Goal: Task Accomplishment & Management: Manage account settings

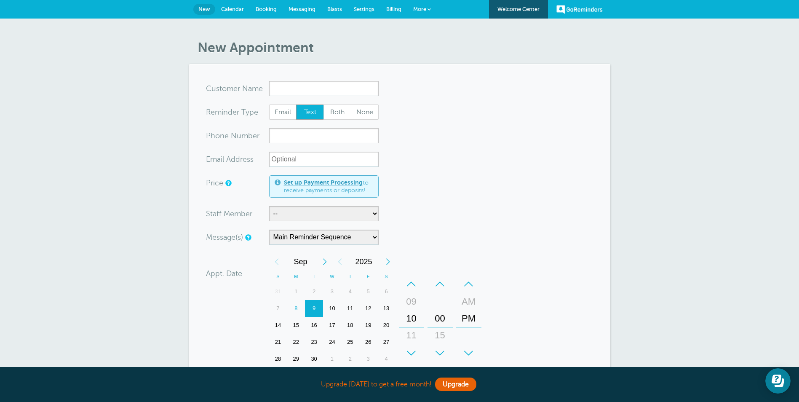
click at [293, 12] on span "Messaging" at bounding box center [301, 9] width 27 height 6
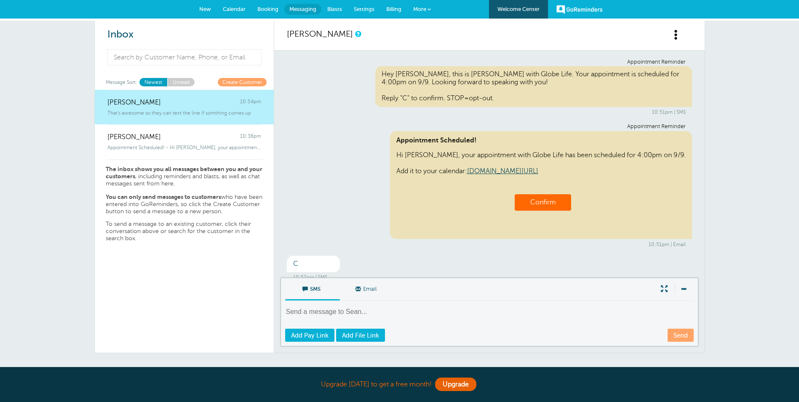
scroll to position [200, 0]
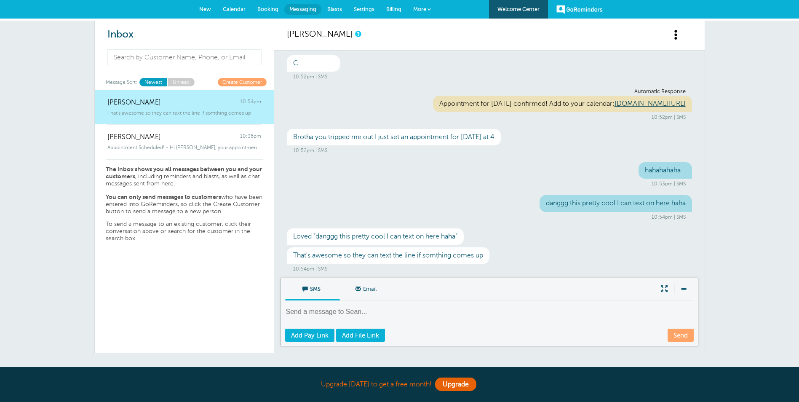
click at [212, 9] on link "New" at bounding box center [205, 9] width 24 height 19
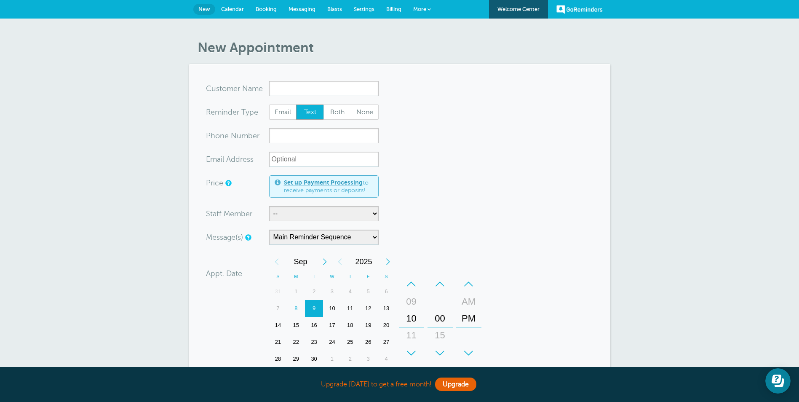
click at [429, 9] on span at bounding box center [428, 9] width 3 height 3
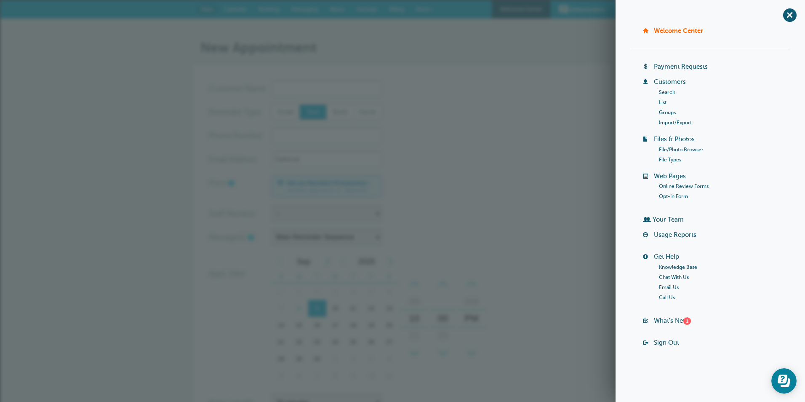
click at [496, 35] on div "New Appointment You are creating a new customer. To use an existing customer se…" at bounding box center [402, 295] width 805 height 553
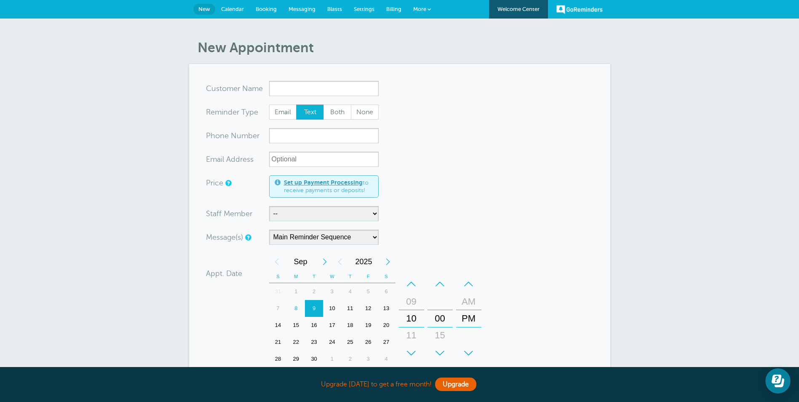
click at [206, 11] on span "New" at bounding box center [204, 9] width 12 height 6
click at [269, 10] on span "Booking" at bounding box center [266, 9] width 21 height 6
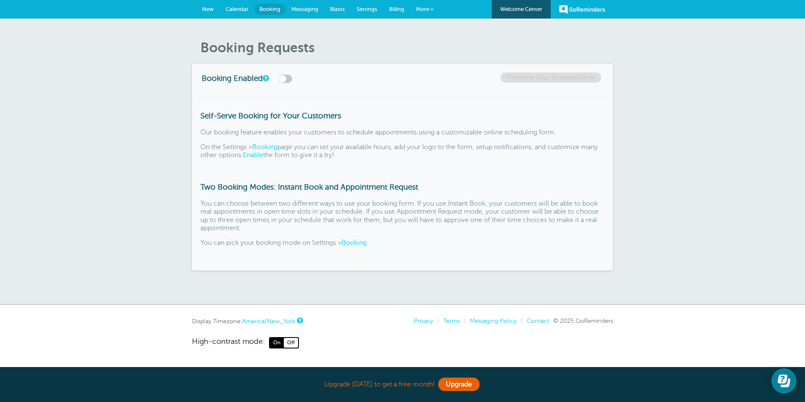
click at [301, 8] on span "Messaging" at bounding box center [304, 9] width 27 height 6
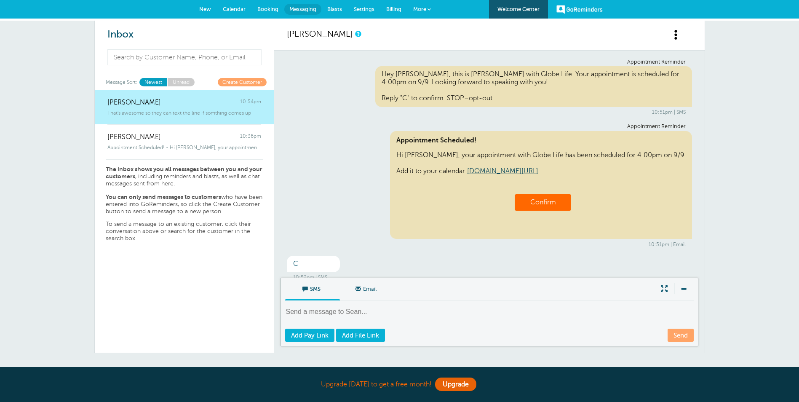
scroll to position [200, 0]
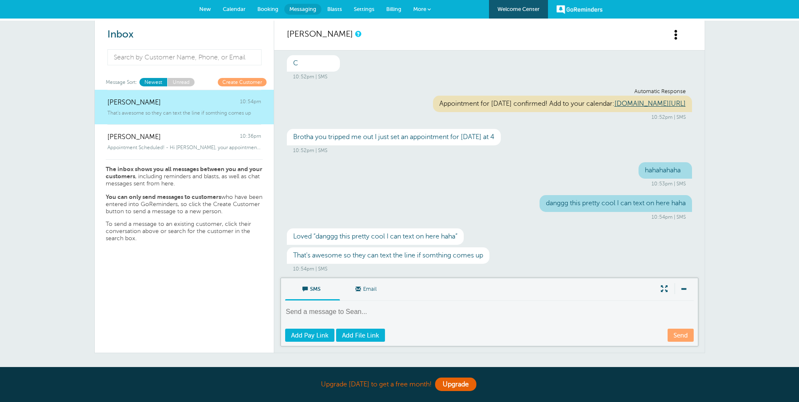
click at [364, 10] on span "Settings" at bounding box center [364, 9] width 21 height 6
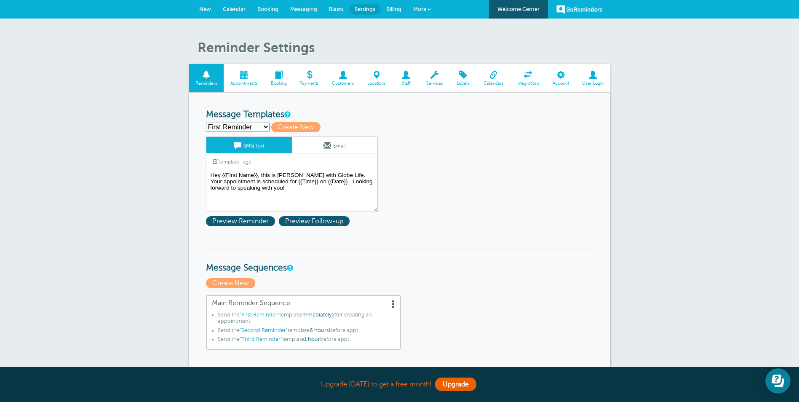
click at [405, 77] on span at bounding box center [405, 75] width 27 height 8
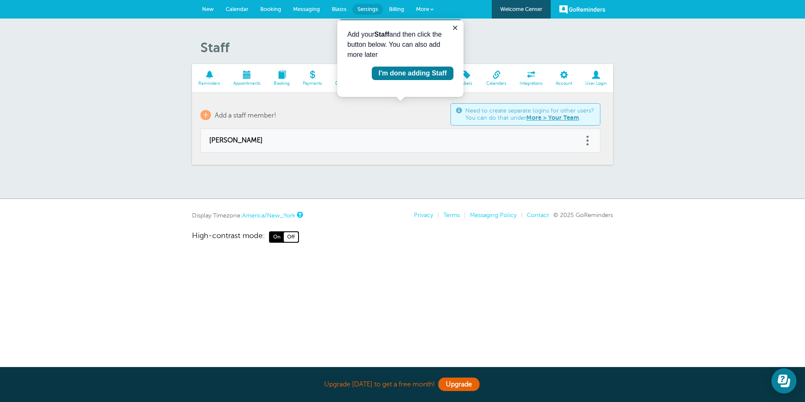
click at [585, 138] on link at bounding box center [587, 140] width 8 height 13
click at [581, 119] on link "Edit" at bounding box center [577, 120] width 25 height 16
type input "[PERSON_NAME]"
type input "[PERSON_NAME][EMAIL_ADDRESS][PERSON_NAME][DOMAIN_NAME]"
type input "[PHONE_NUMBER]"
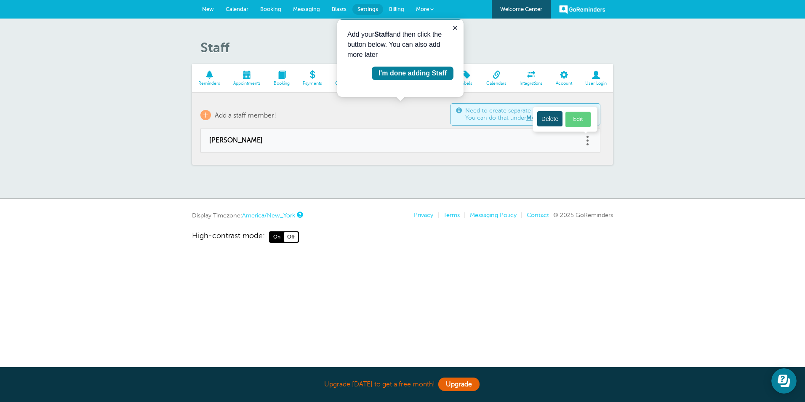
select select "4"
checkbox input "false"
select select "4"
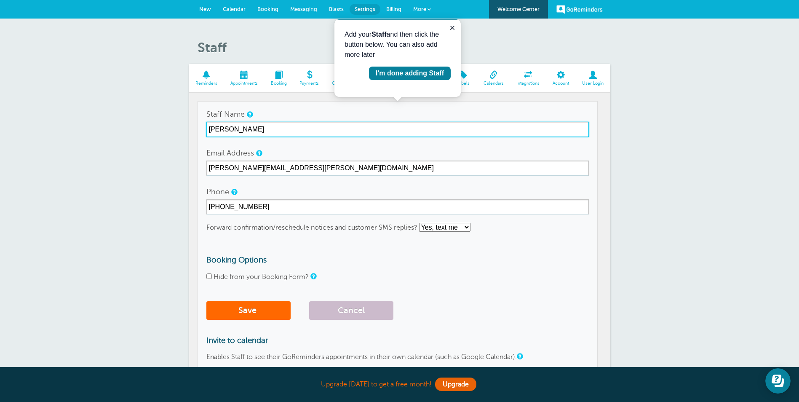
click at [243, 131] on input "[PERSON_NAME]" at bounding box center [397, 129] width 382 height 15
type input "[PERSON_NAME]"
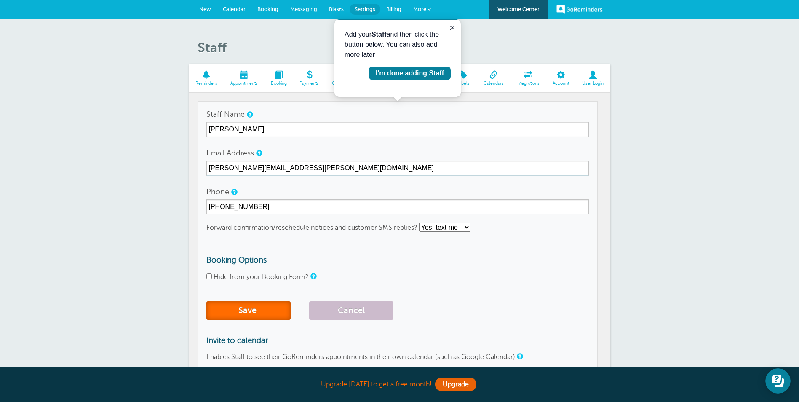
click at [234, 311] on button "Save" at bounding box center [248, 310] width 84 height 19
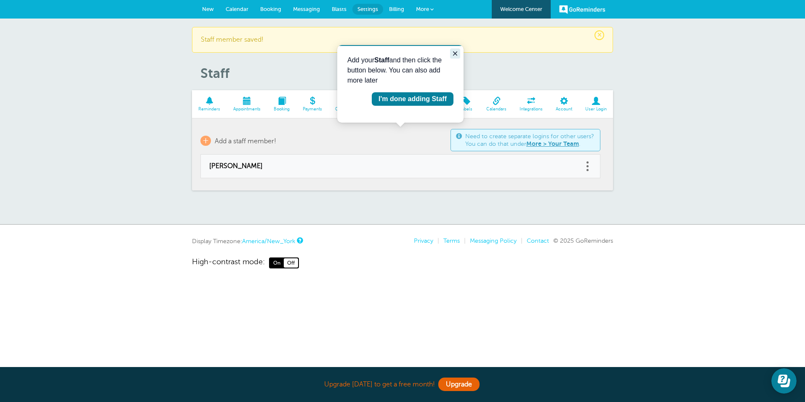
click at [455, 57] on button "Close guide" at bounding box center [455, 53] width 10 height 10
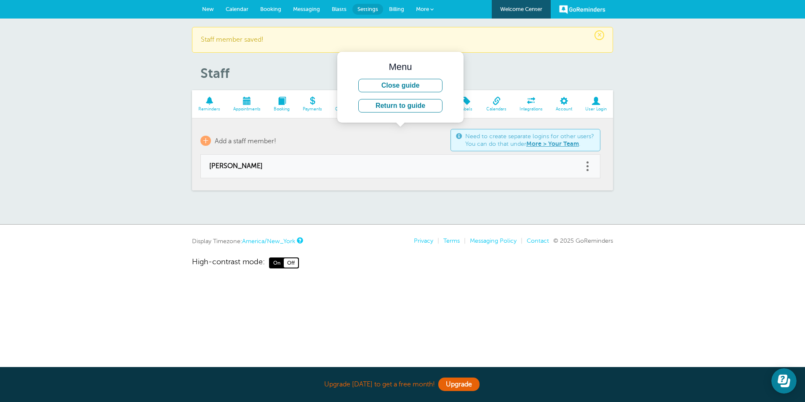
click at [525, 67] on h1 "Staff" at bounding box center [406, 73] width 413 height 16
click at [416, 88] on button "Close guide" at bounding box center [400, 85] width 84 height 13
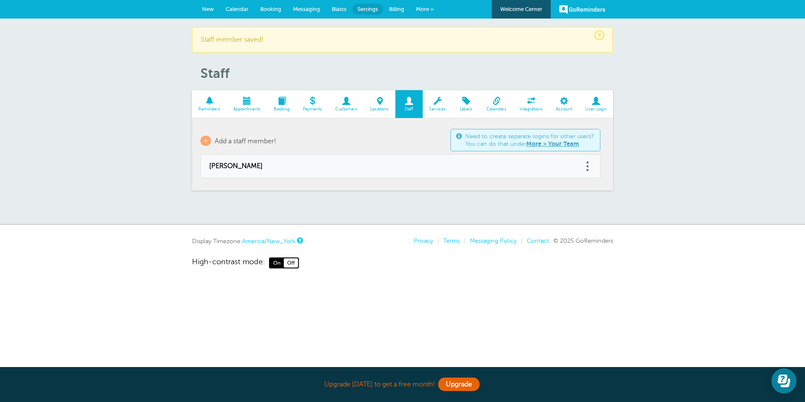
click at [212, 10] on span "New" at bounding box center [208, 9] width 12 height 6
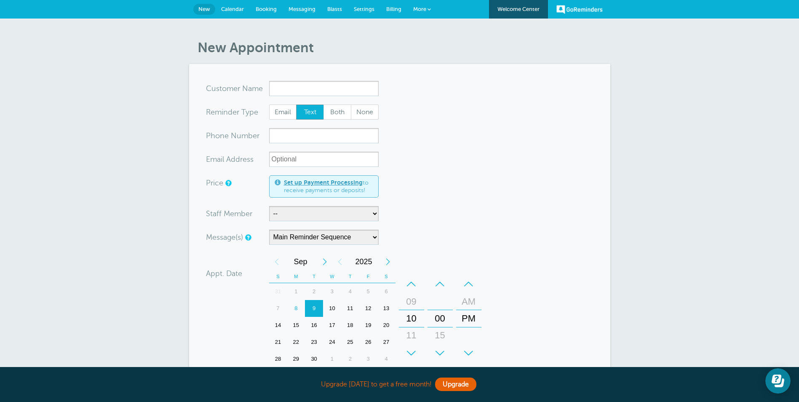
drag, startPoint x: 634, startPoint y: 127, endPoint x: 637, endPoint y: 131, distance: 4.6
click at [634, 128] on div "New Appointment You are creating a new customer. To use an existing customer se…" at bounding box center [399, 295] width 799 height 553
click at [203, 11] on span "New" at bounding box center [204, 9] width 12 height 6
click at [357, 10] on span "Settings" at bounding box center [364, 9] width 21 height 6
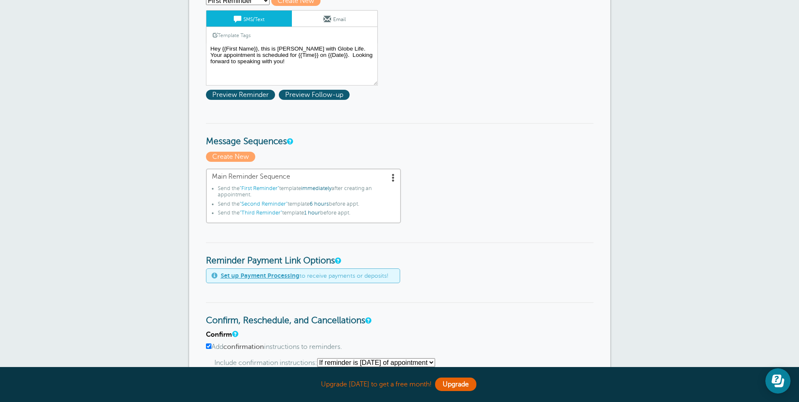
scroll to position [168, 0]
